Goal: Task Accomplishment & Management: Use online tool/utility

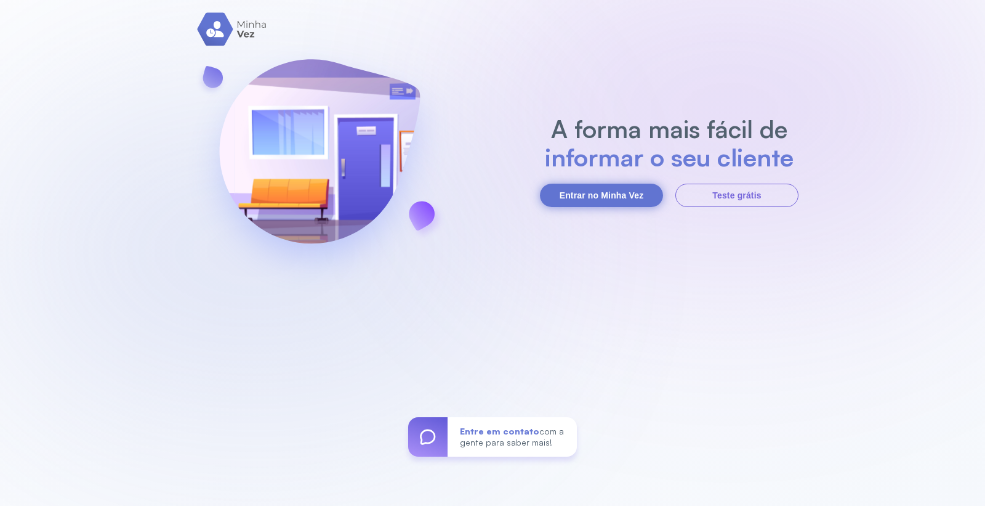
click at [607, 195] on button "Entrar no Minha Vez" at bounding box center [601, 195] width 123 height 23
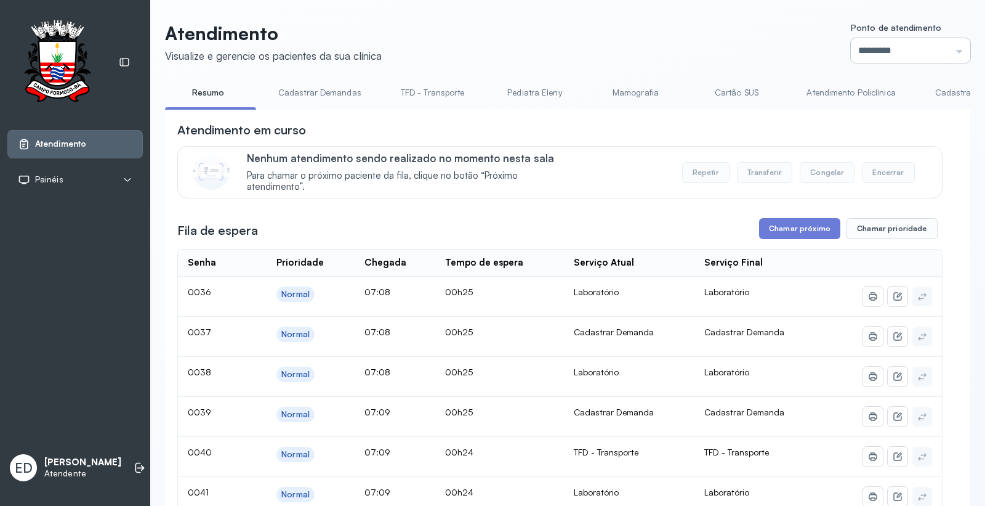
click at [881, 40] on input "*********" at bounding box center [910, 50] width 119 height 25
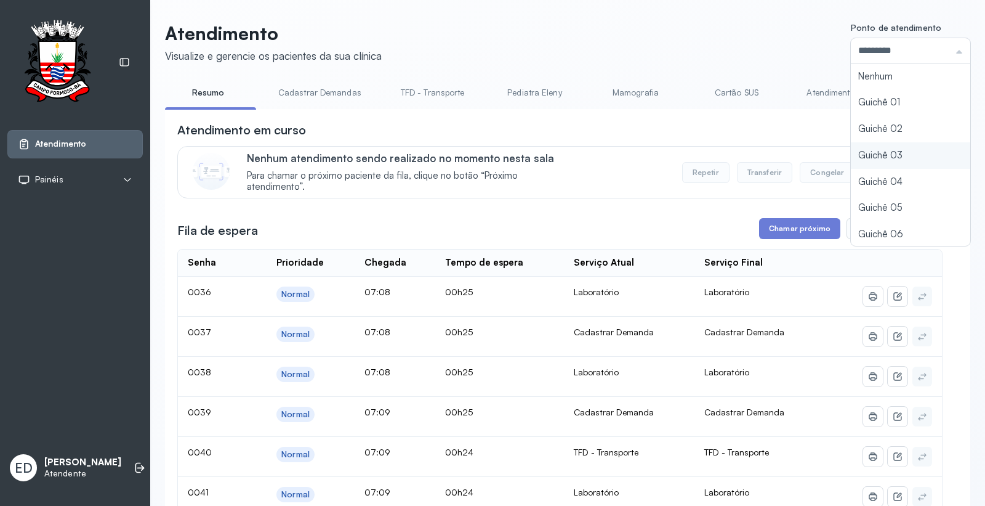
type input "*********"
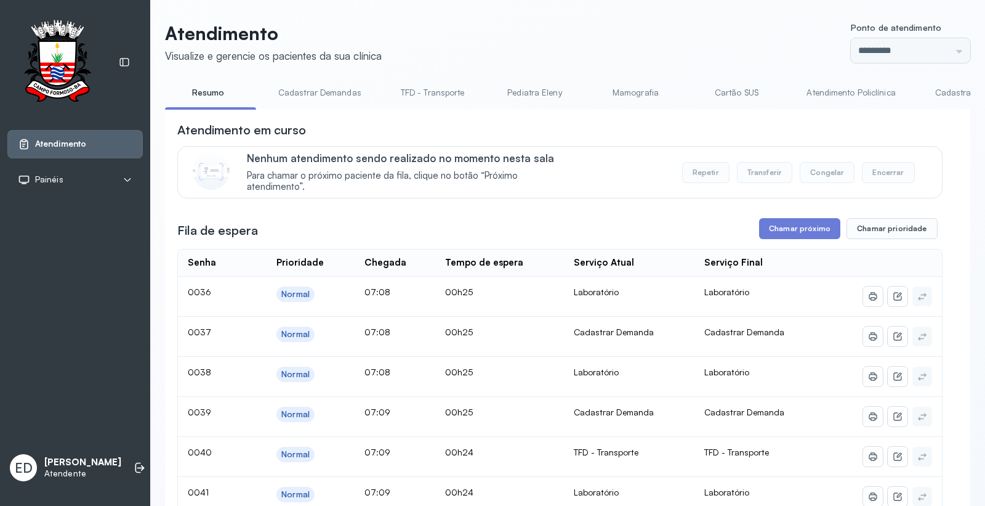
click at [820, 230] on button "Chamar próximo" at bounding box center [799, 228] width 81 height 21
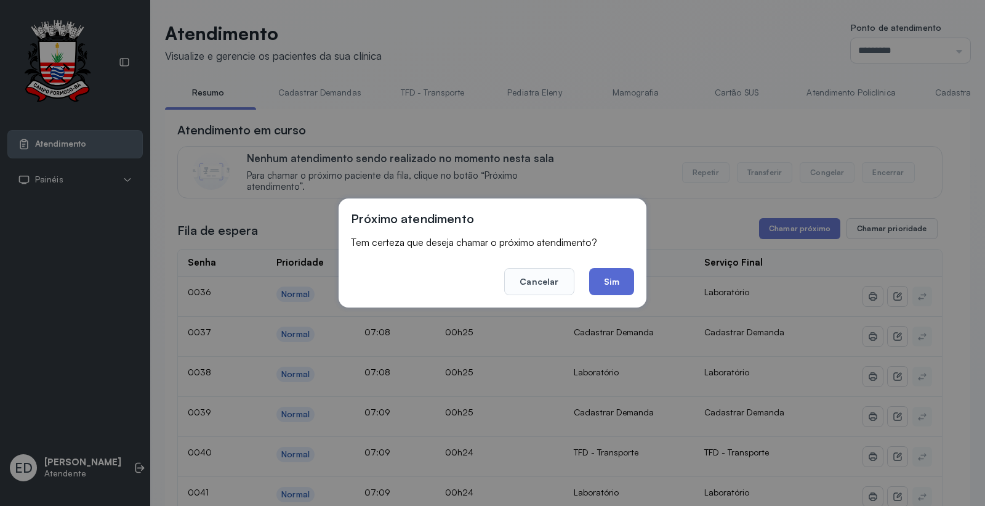
click at [614, 281] on button "Sim" at bounding box center [611, 281] width 45 height 27
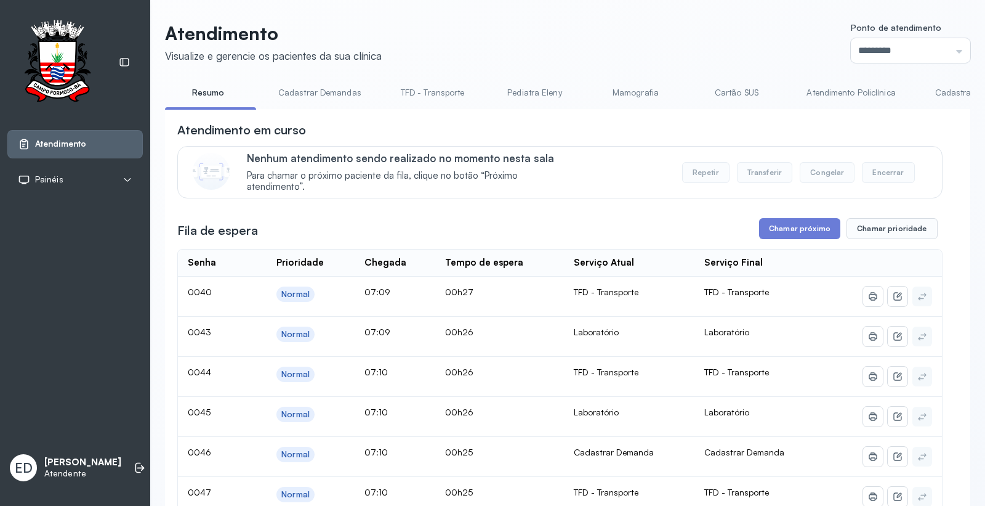
click at [936, 94] on link "Cadastrar Demanda" at bounding box center [974, 93] width 103 height 20
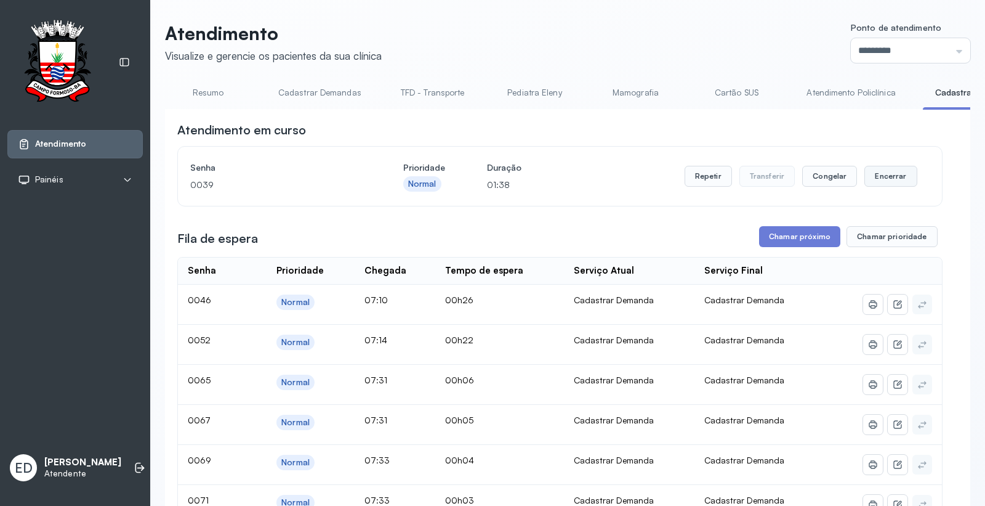
click at [873, 177] on button "Encerrar" at bounding box center [891, 176] width 52 height 21
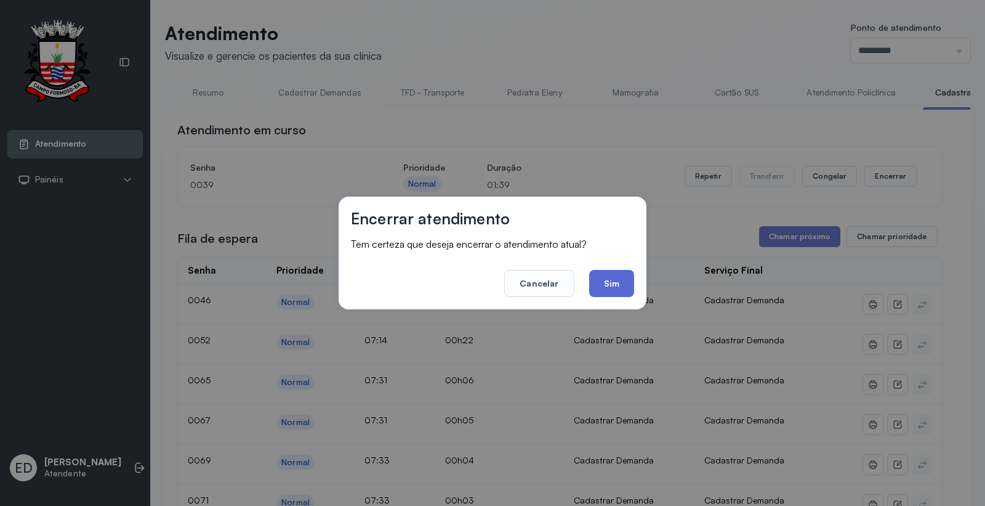
click at [604, 271] on button "Sim" at bounding box center [611, 283] width 45 height 27
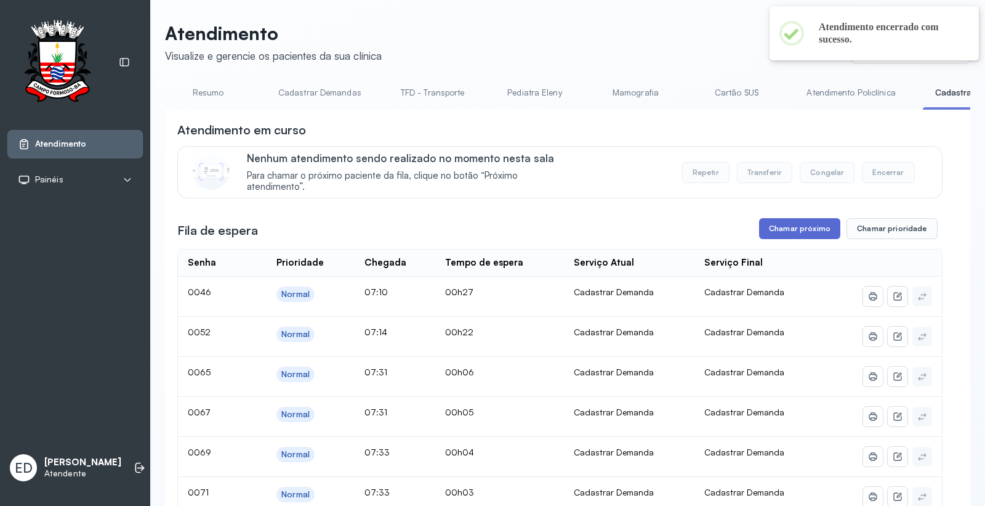
click at [774, 228] on button "Chamar próximo" at bounding box center [799, 228] width 81 height 21
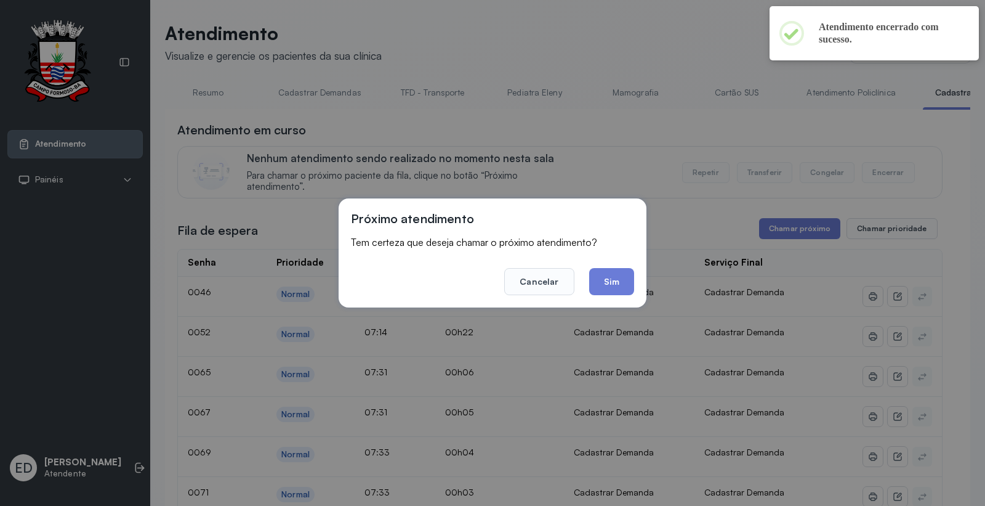
click at [605, 265] on footer "Cancelar Sim" at bounding box center [492, 273] width 283 height 44
click at [613, 273] on button "Sim" at bounding box center [611, 281] width 45 height 27
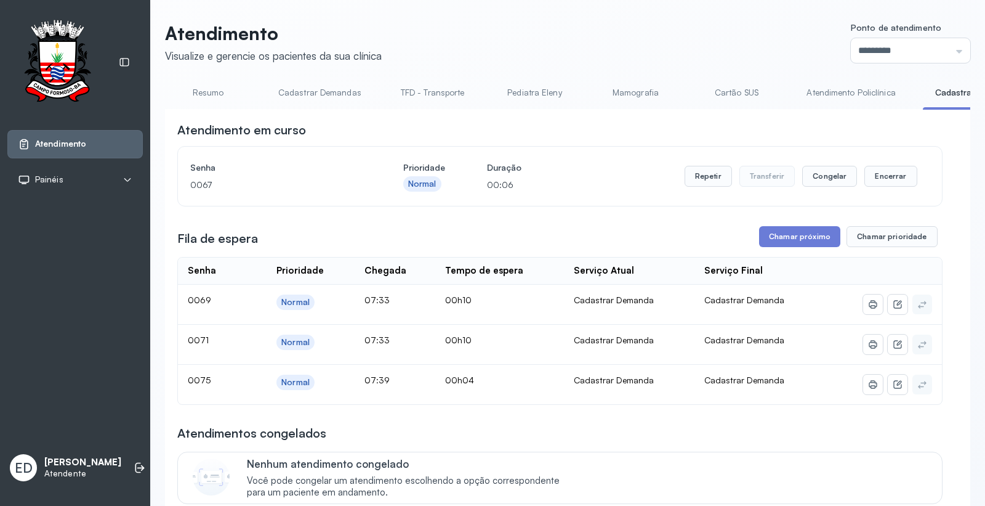
click at [208, 97] on link "Resumo" at bounding box center [208, 93] width 86 height 20
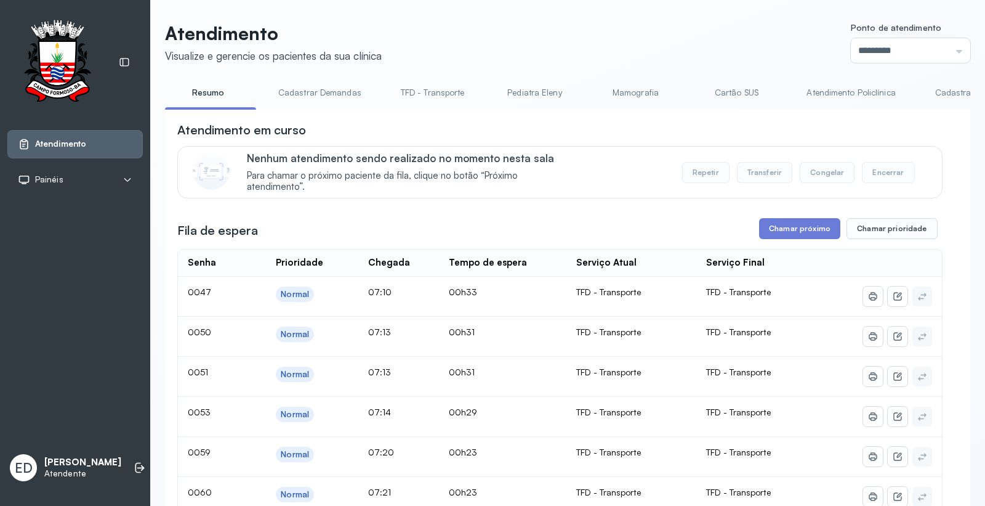
click at [940, 92] on link "Cadastrar Demanda" at bounding box center [974, 93] width 103 height 20
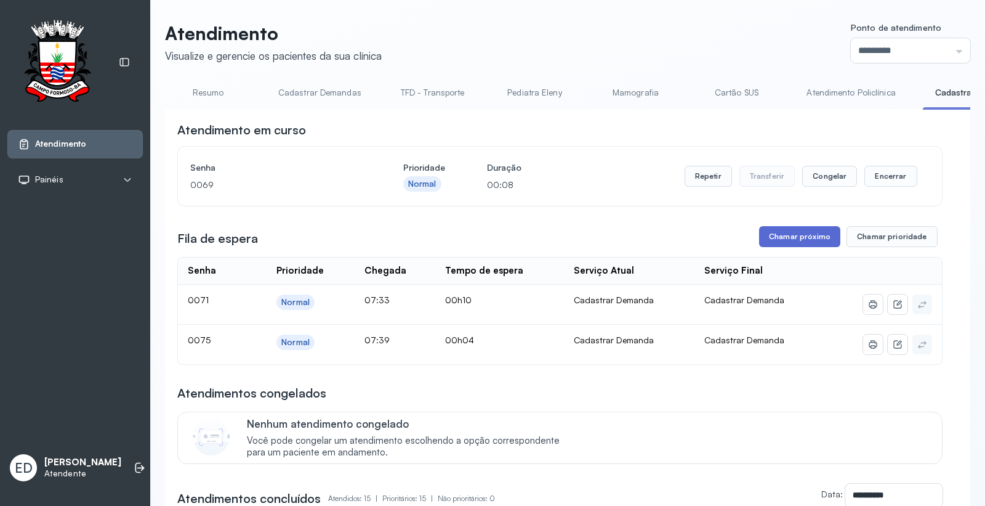
click at [814, 236] on button "Chamar próximo" at bounding box center [799, 236] width 81 height 21
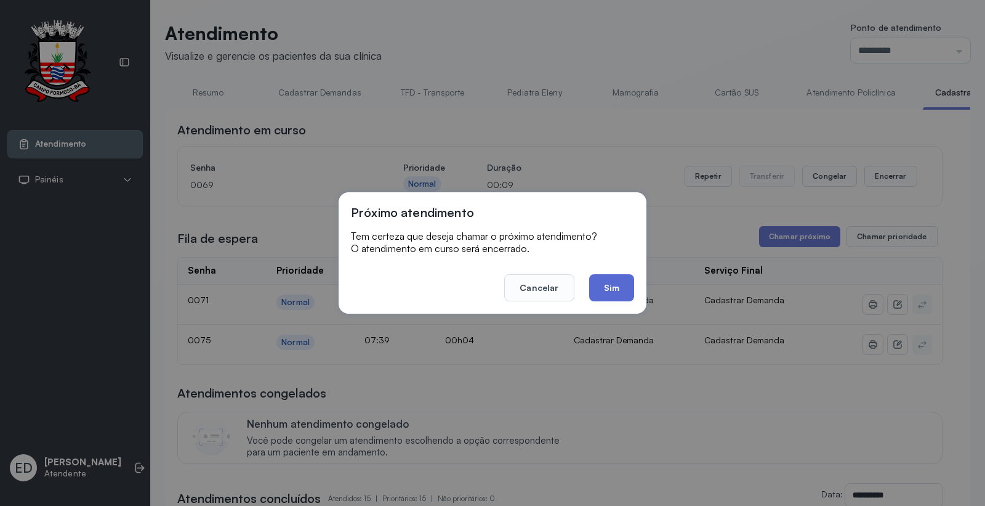
click at [615, 293] on button "Sim" at bounding box center [611, 287] width 45 height 27
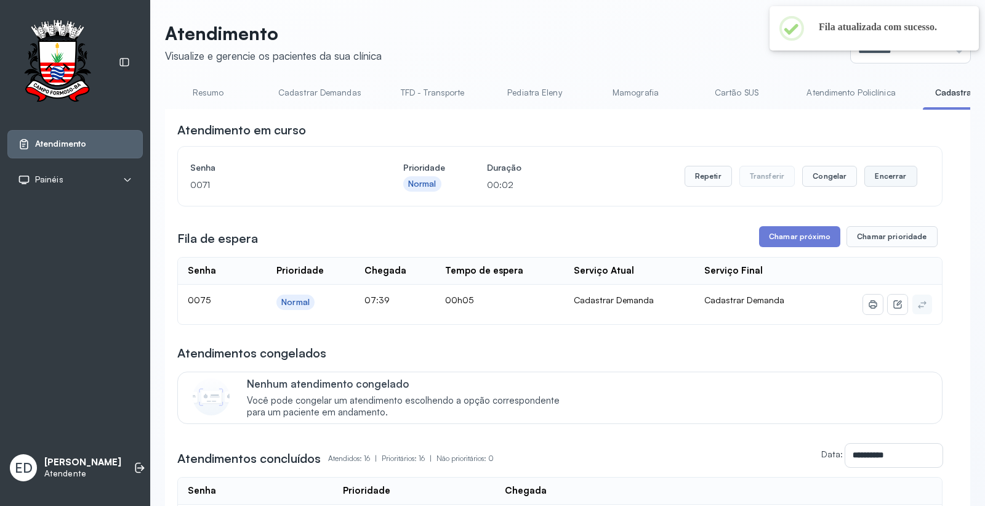
click at [891, 187] on button "Encerrar" at bounding box center [891, 176] width 52 height 21
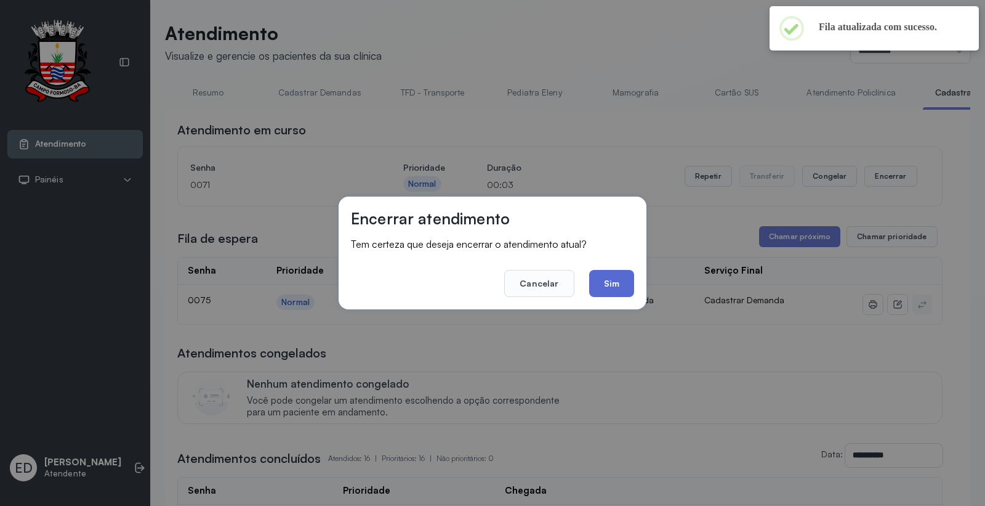
click at [610, 281] on button "Sim" at bounding box center [611, 283] width 45 height 27
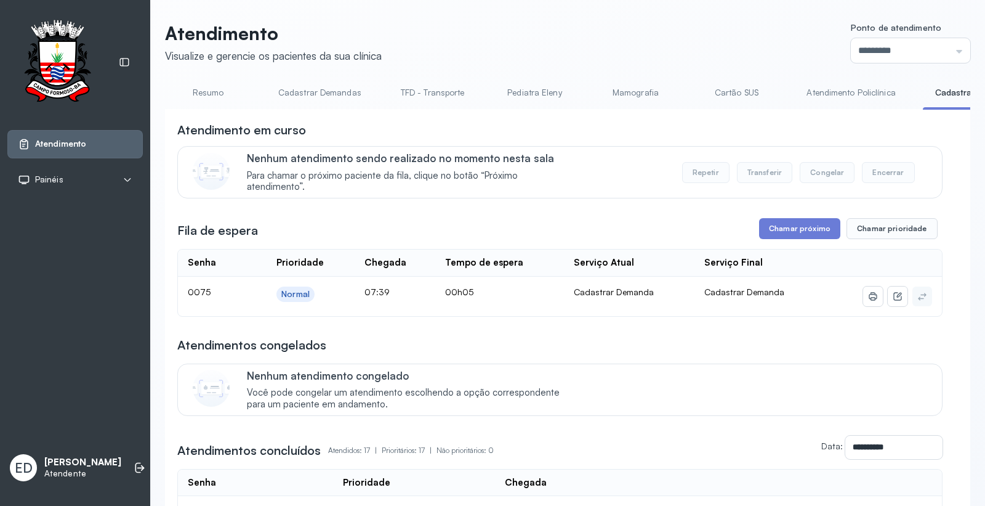
click at [600, 132] on div "Atendimento em curso" at bounding box center [560, 129] width 766 height 17
click at [807, 227] on button "Chamar próximo" at bounding box center [799, 228] width 81 height 21
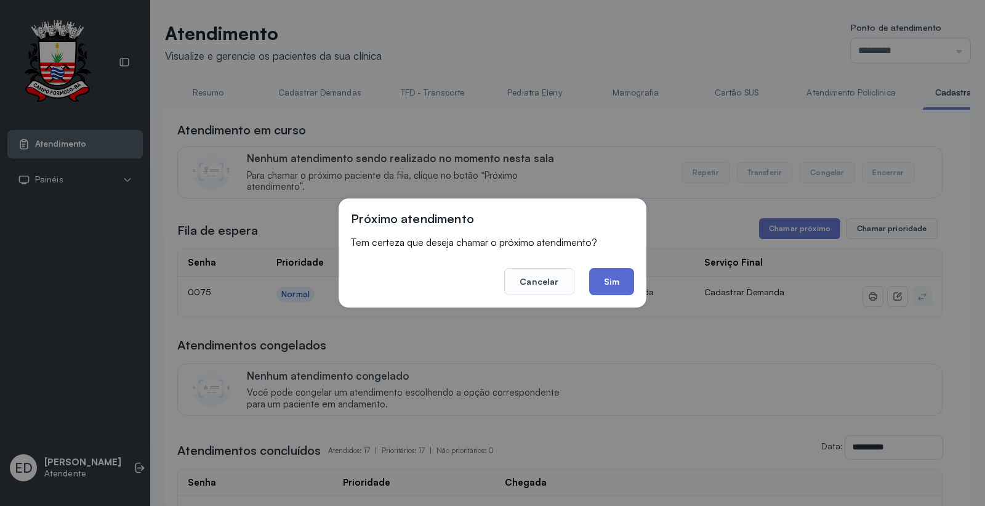
click at [607, 280] on button "Sim" at bounding box center [611, 281] width 45 height 27
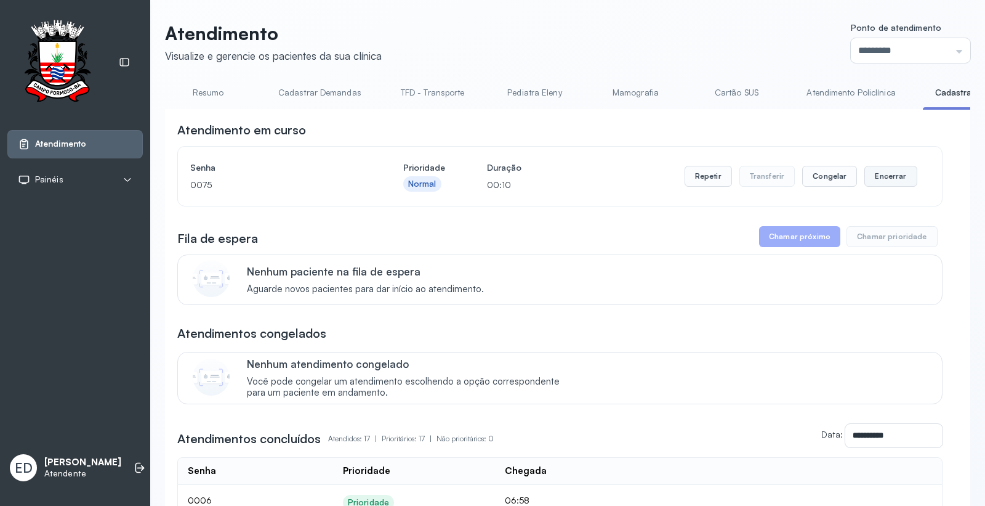
click at [878, 180] on button "Encerrar" at bounding box center [891, 176] width 52 height 21
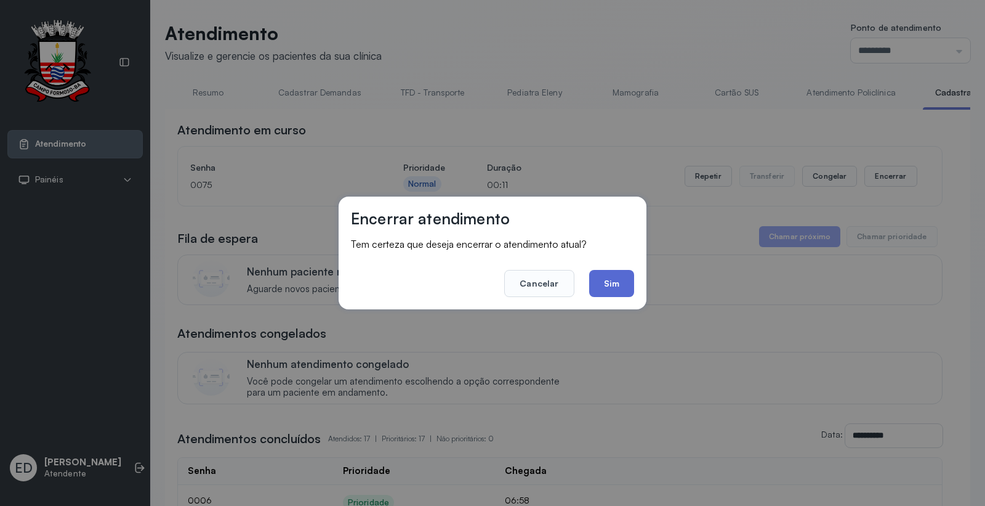
click at [618, 280] on button "Sim" at bounding box center [611, 283] width 45 height 27
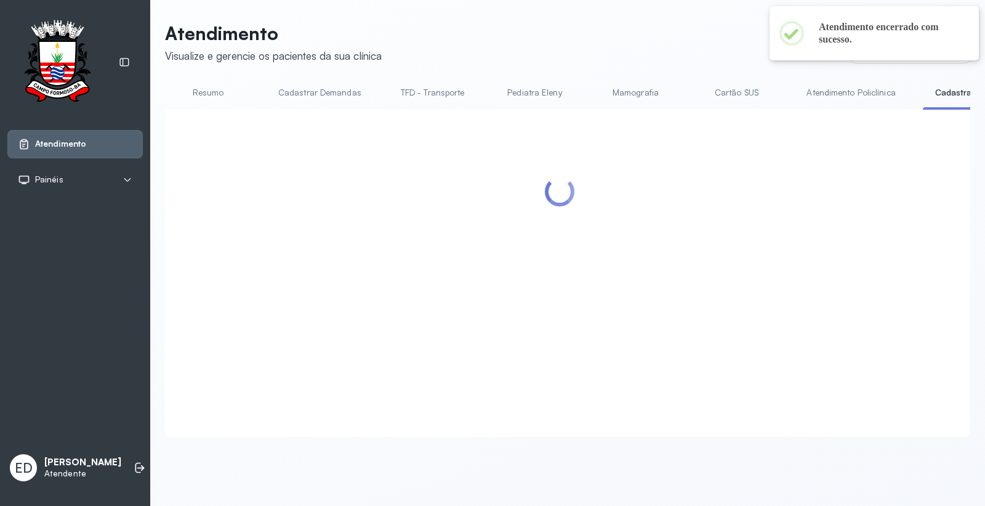
click at [212, 94] on link "Resumo" at bounding box center [208, 93] width 86 height 20
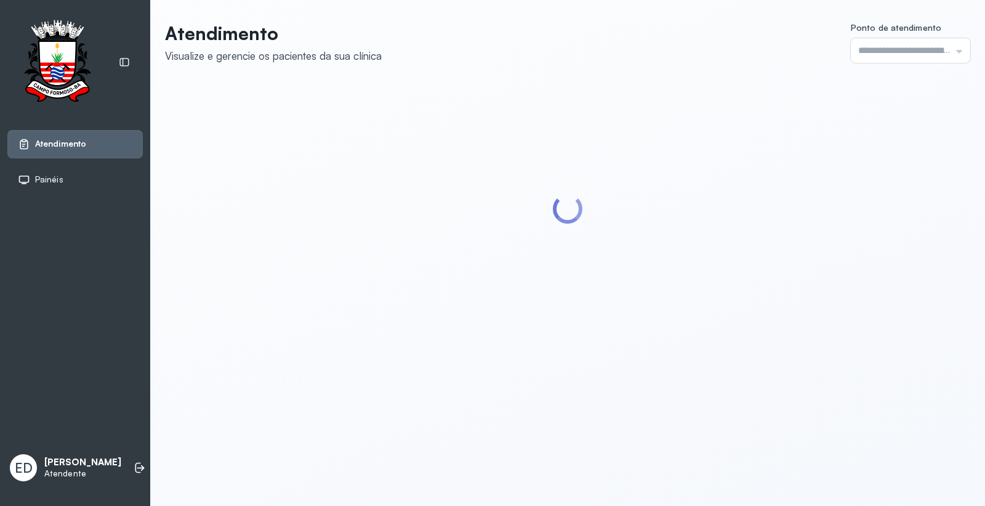
type input "*********"
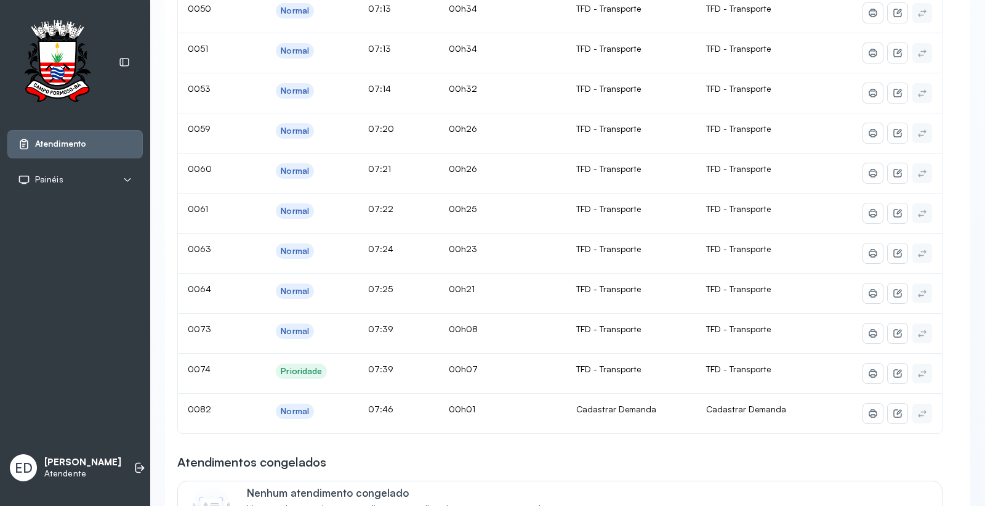
scroll to position [342, 0]
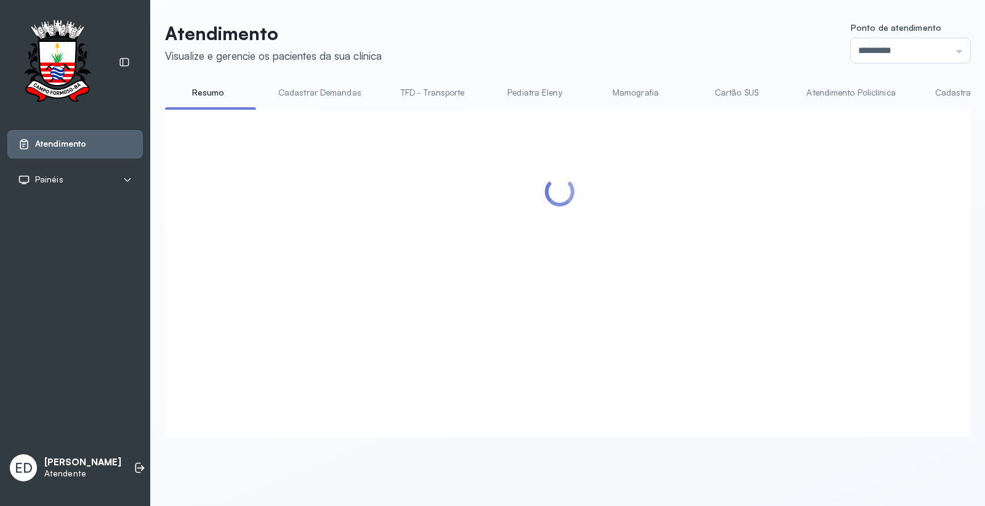
click at [838, 131] on div at bounding box center [560, 257] width 766 height 273
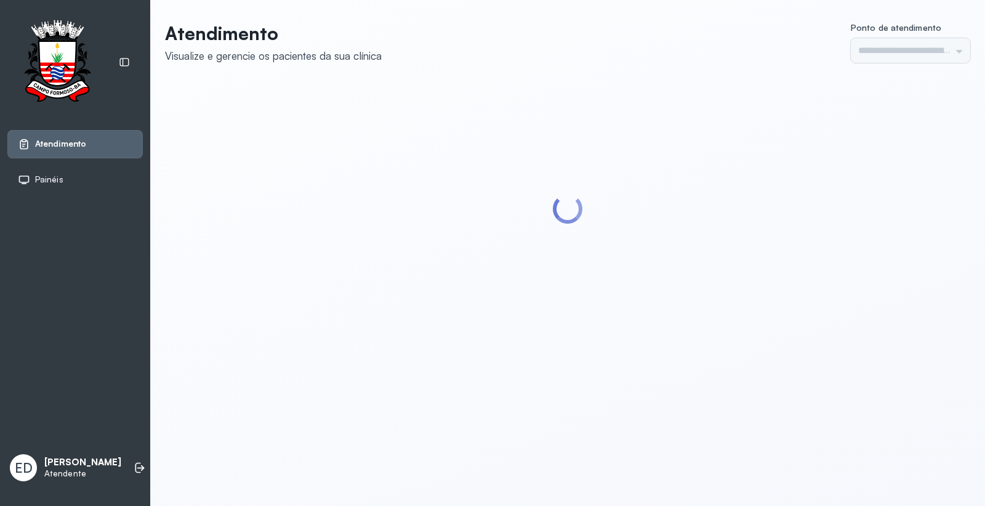
type input "*********"
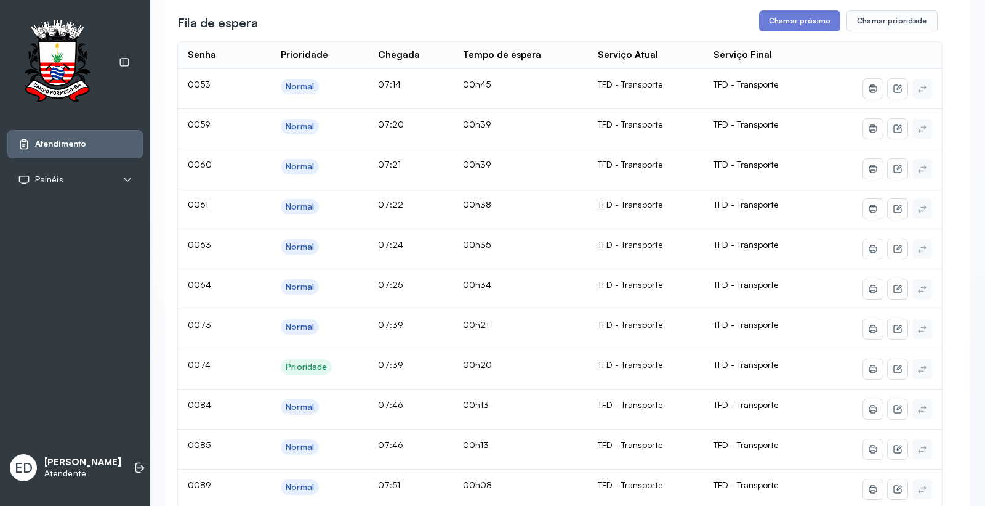
scroll to position [205, 0]
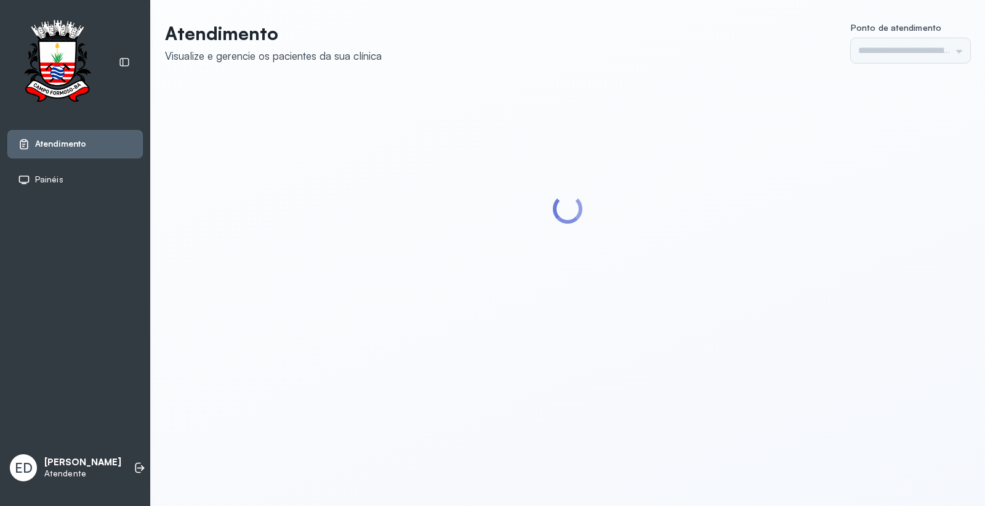
type input "*********"
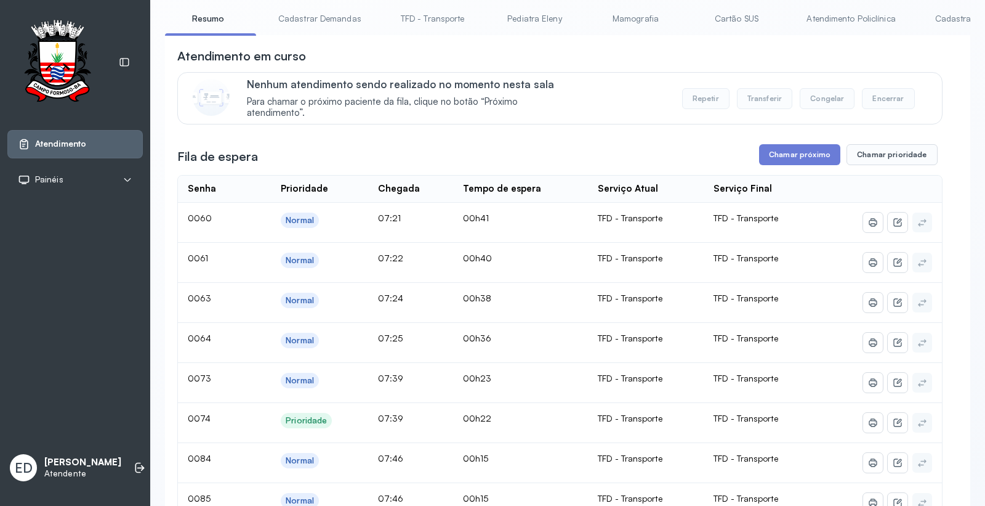
scroll to position [479, 0]
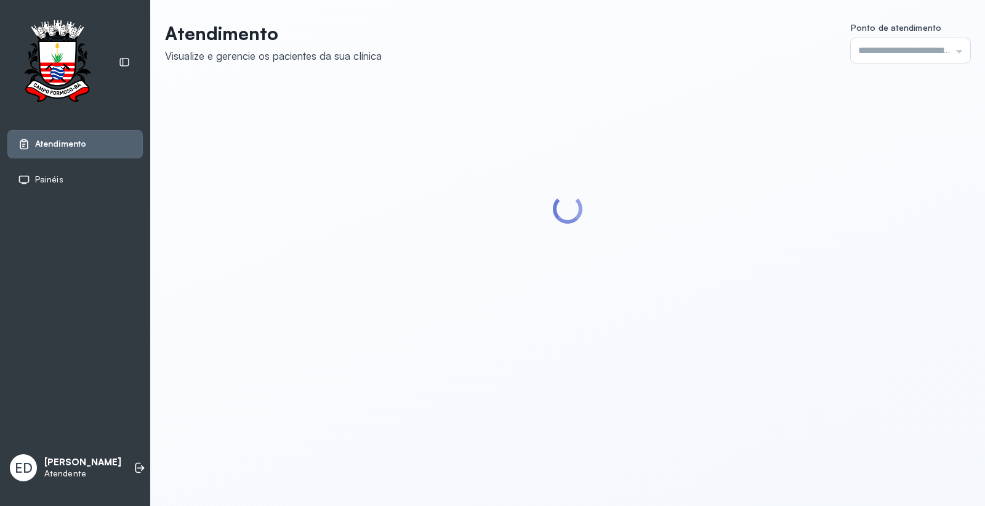
type input "*********"
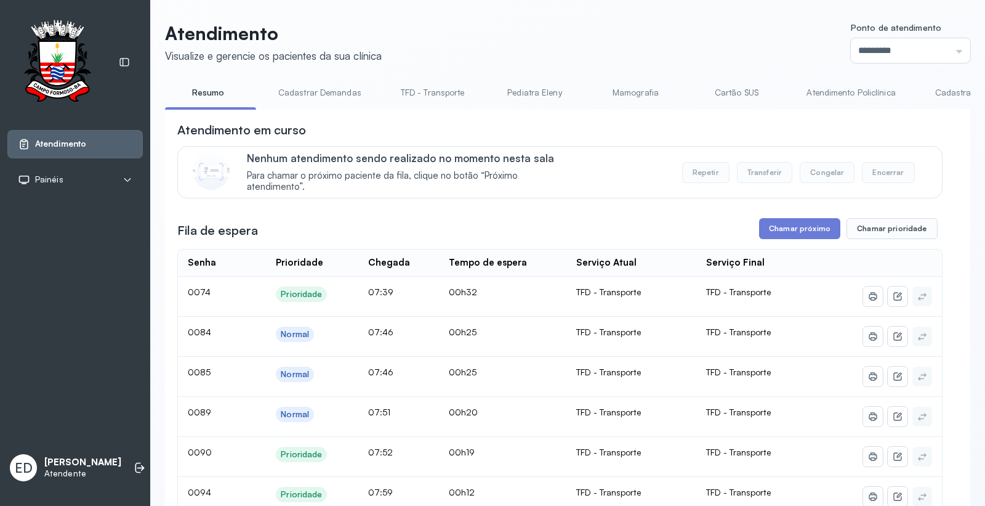
click at [333, 86] on link "Cadastrar Demandas" at bounding box center [320, 93] width 108 height 20
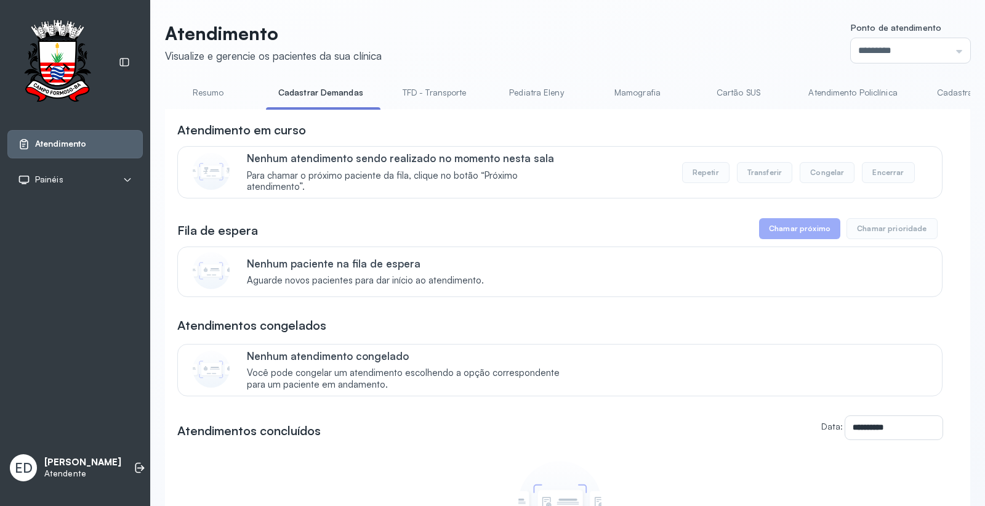
click at [948, 92] on link "Cadastrar Demanda" at bounding box center [976, 93] width 103 height 20
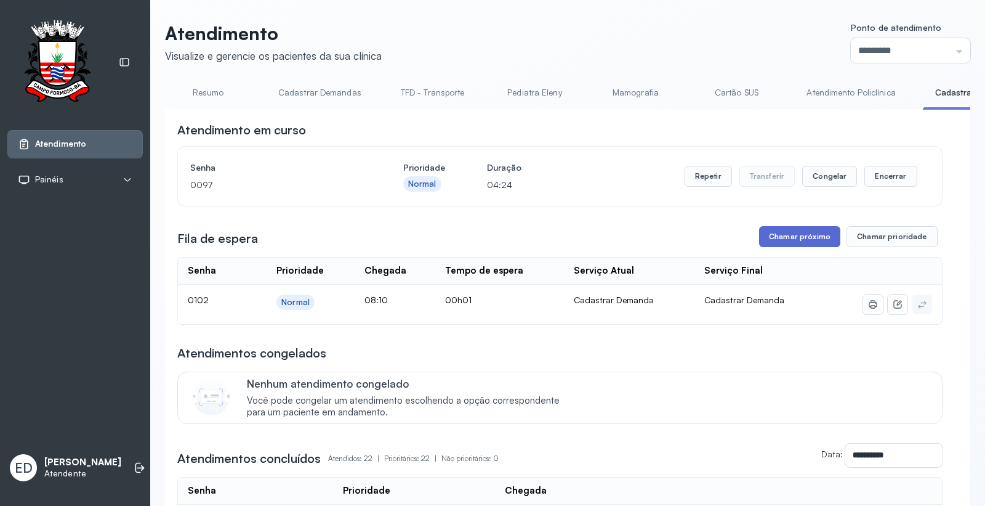
click at [822, 241] on button "Chamar próximo" at bounding box center [799, 236] width 81 height 21
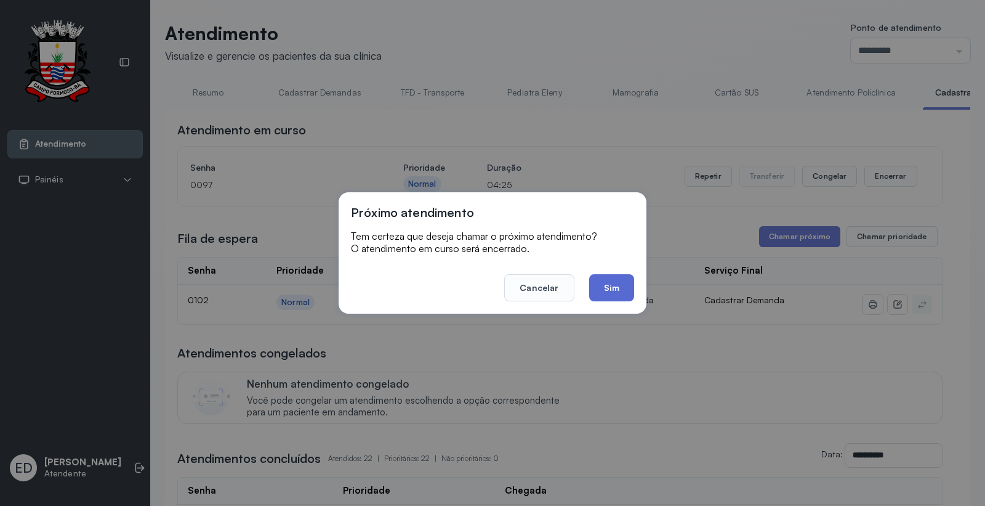
click at [599, 284] on button "Sim" at bounding box center [611, 287] width 45 height 27
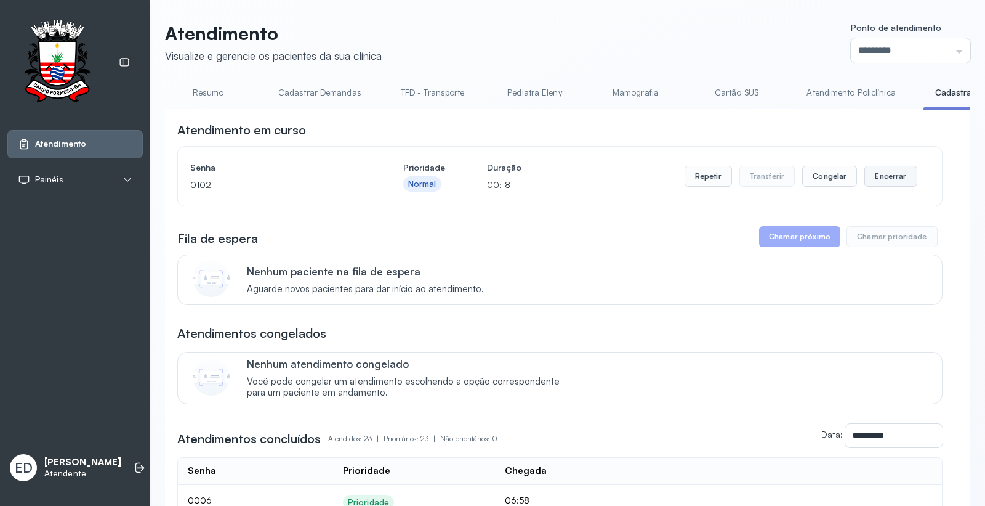
click at [873, 172] on button "Encerrar" at bounding box center [891, 176] width 52 height 21
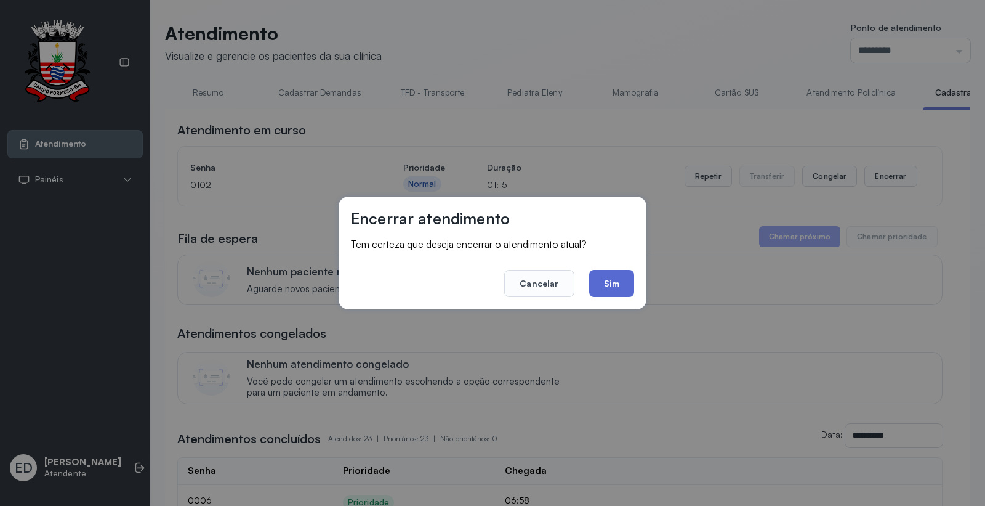
click at [628, 279] on button "Sim" at bounding box center [611, 283] width 45 height 27
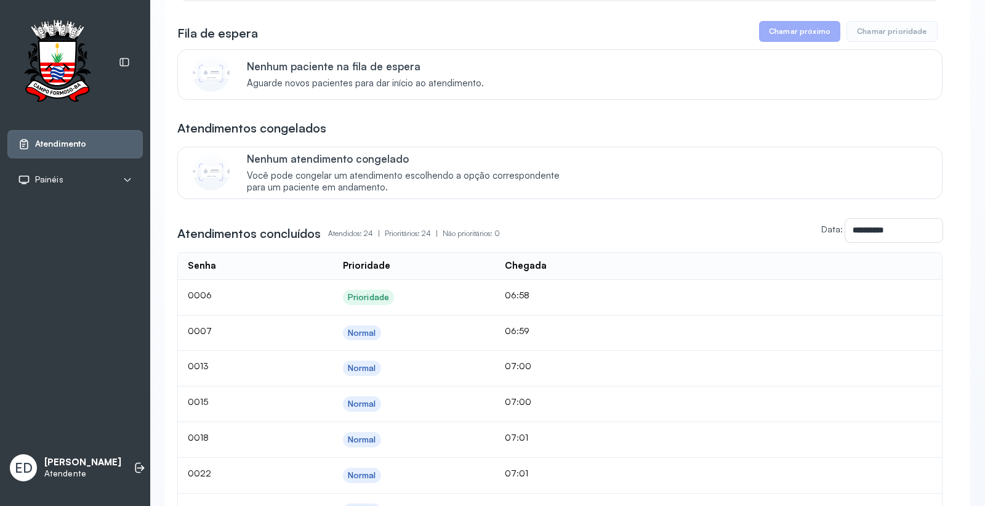
scroll to position [205, 0]
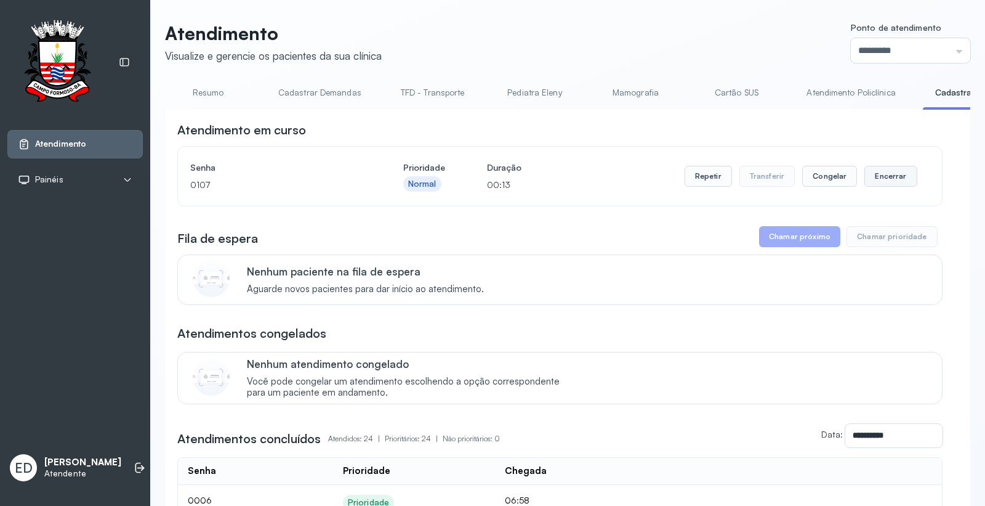
click at [876, 179] on button "Encerrar" at bounding box center [891, 176] width 52 height 21
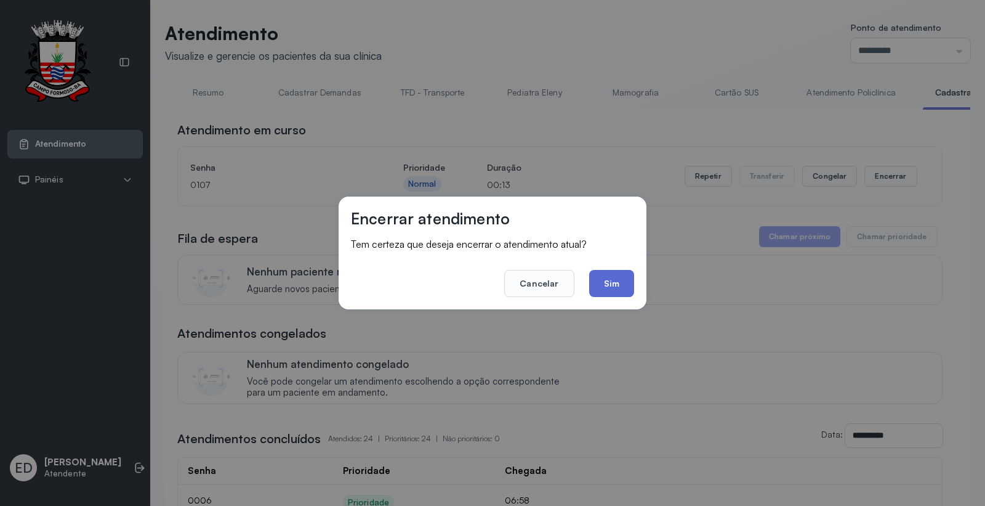
click at [621, 285] on button "Sim" at bounding box center [611, 283] width 45 height 27
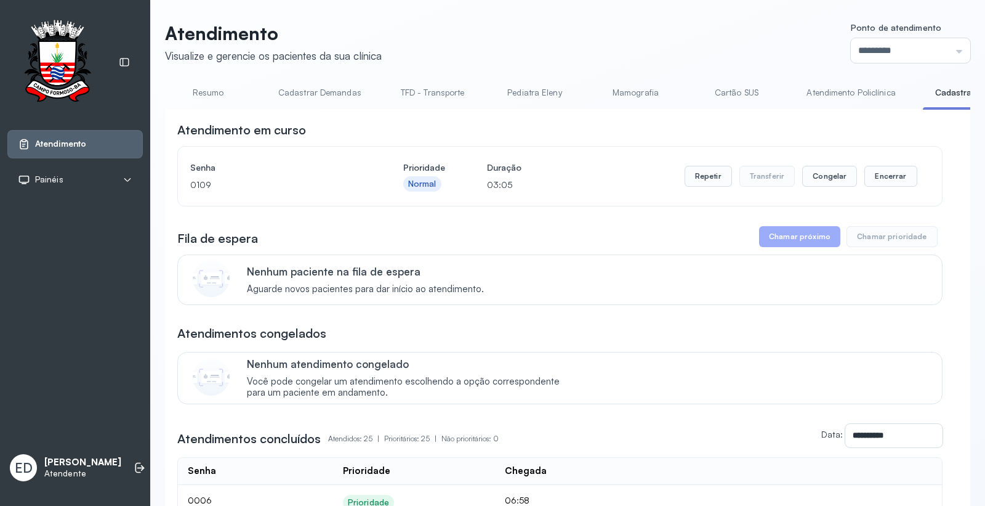
click at [213, 91] on link "Resumo" at bounding box center [208, 93] width 86 height 20
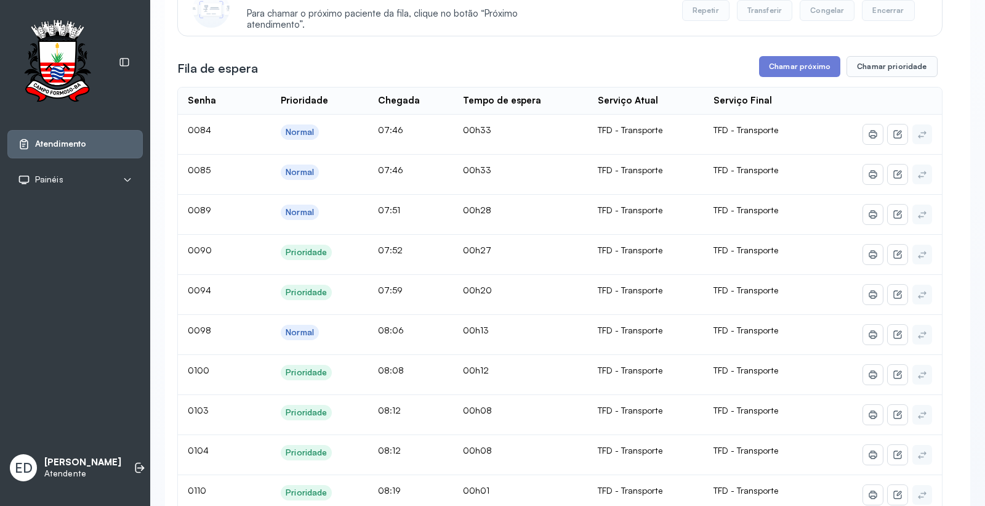
scroll to position [342, 0]
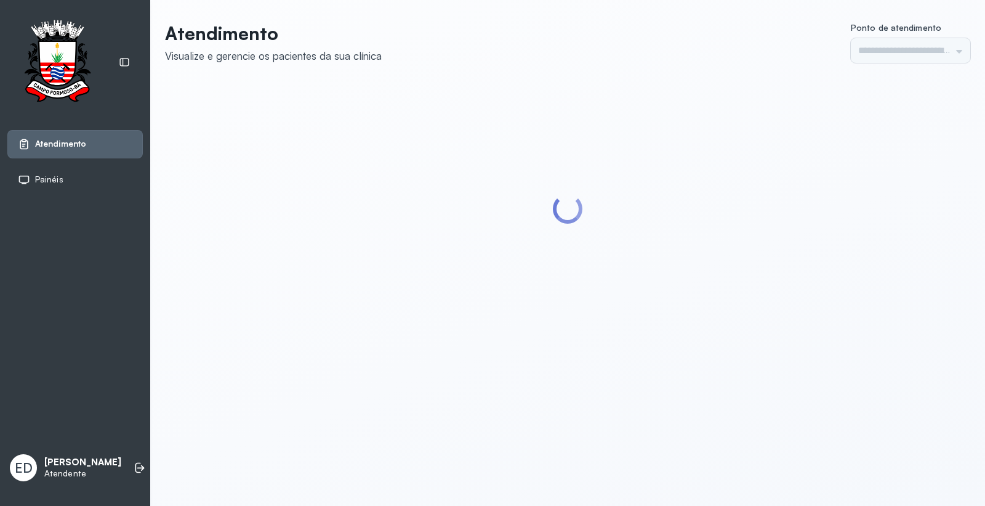
type input "*********"
